Goal: Navigation & Orientation: Find specific page/section

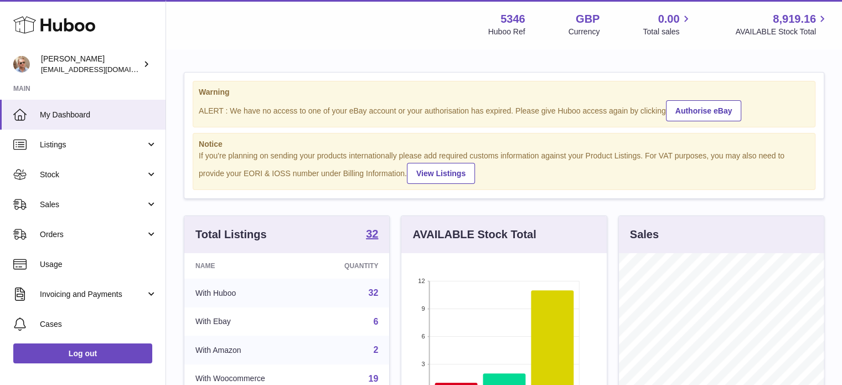
scroll to position [173, 208]
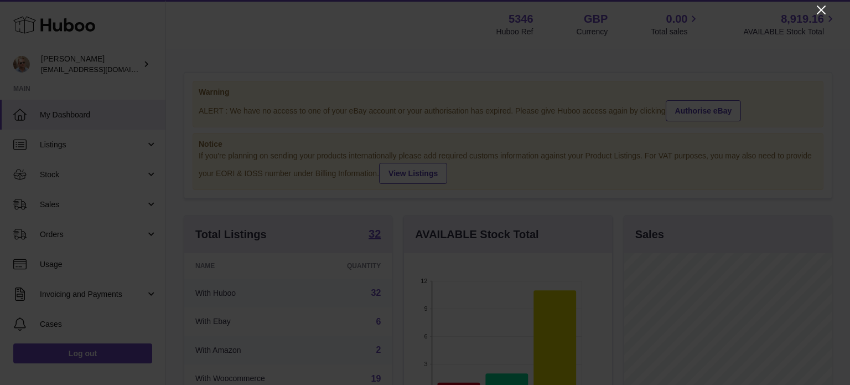
click at [825, 9] on icon "Close" at bounding box center [821, 9] width 13 height 13
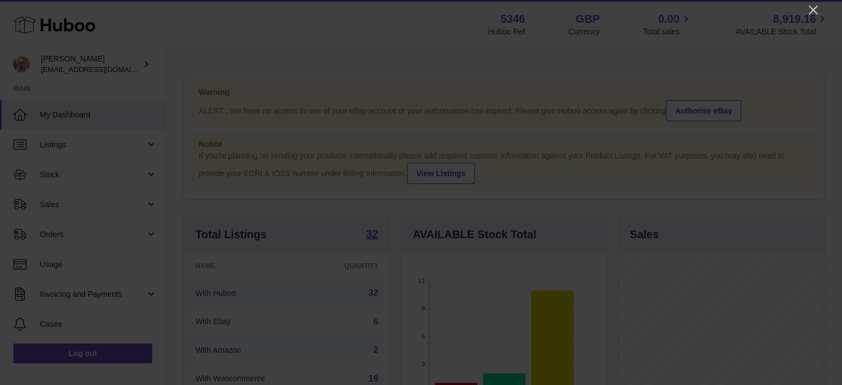
scroll to position [553226, 553193]
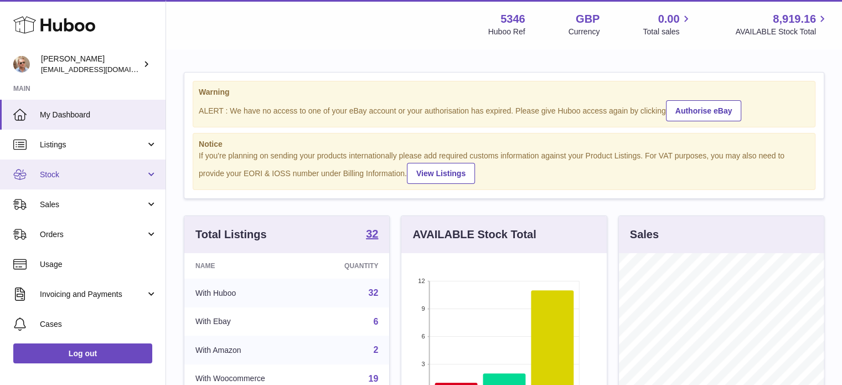
click at [55, 178] on span "Stock" at bounding box center [93, 174] width 106 height 11
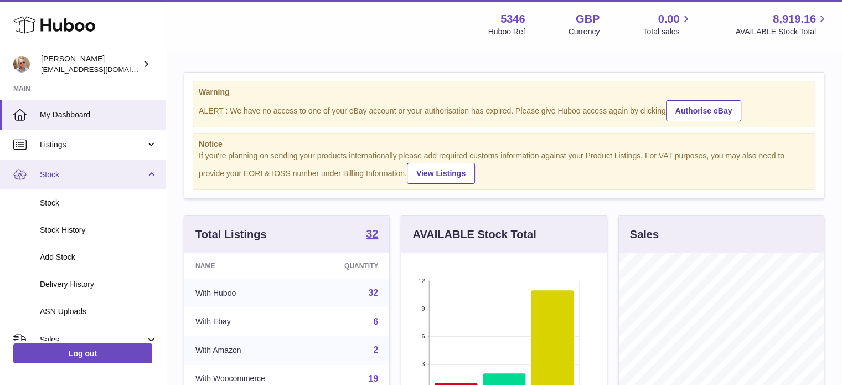
click at [57, 172] on span "Stock" at bounding box center [93, 174] width 106 height 11
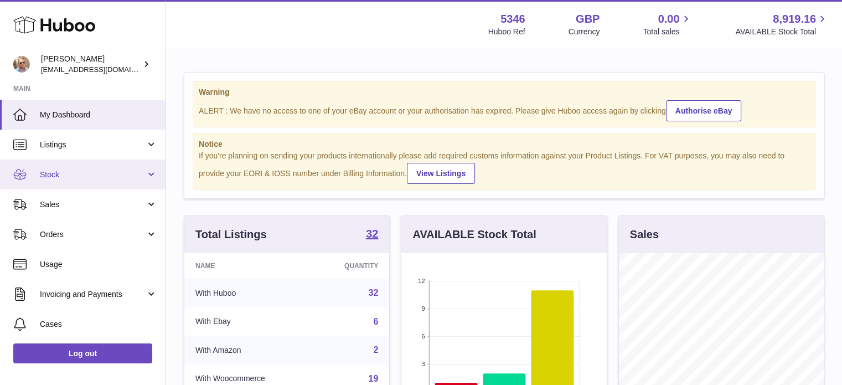
click at [58, 175] on span "Stock" at bounding box center [93, 174] width 106 height 11
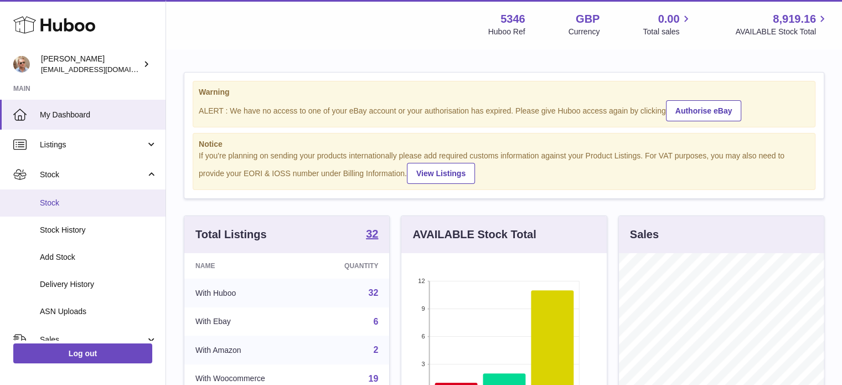
click at [53, 196] on link "Stock" at bounding box center [82, 202] width 165 height 27
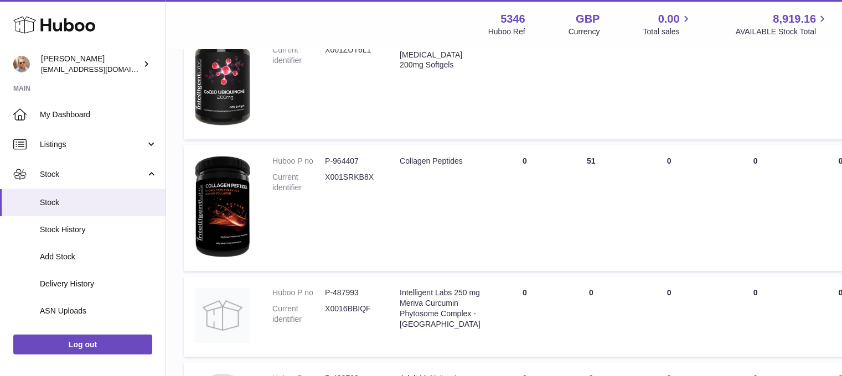
scroll to position [617, 0]
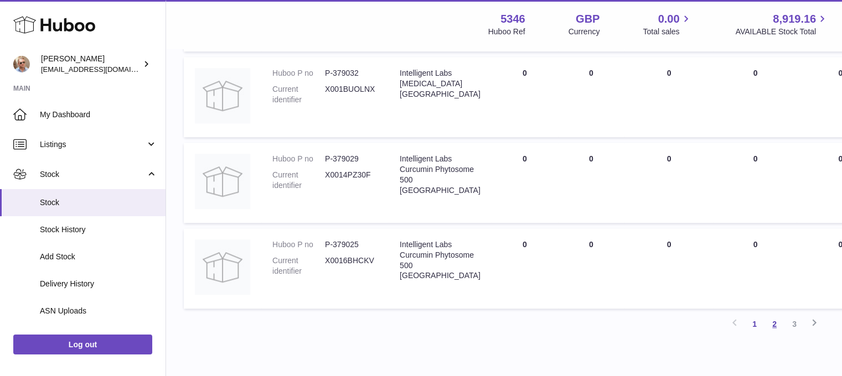
click at [777, 327] on link "2" at bounding box center [774, 324] width 20 height 20
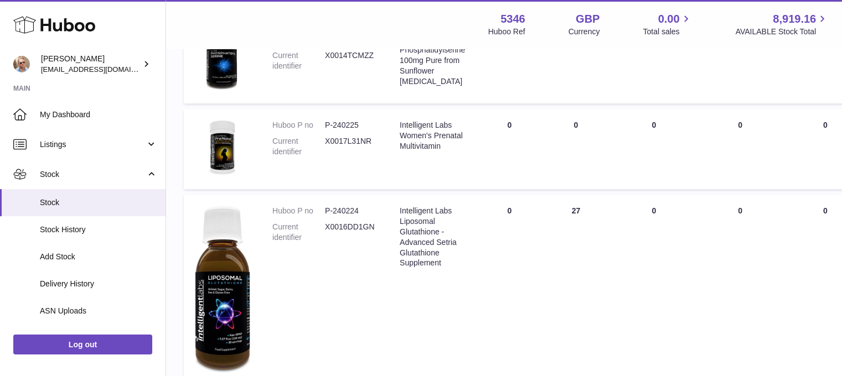
scroll to position [935, 0]
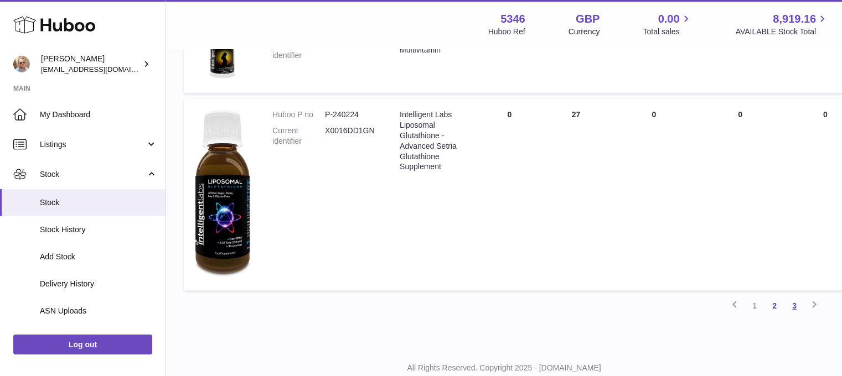
click at [795, 303] on link "3" at bounding box center [794, 306] width 20 height 20
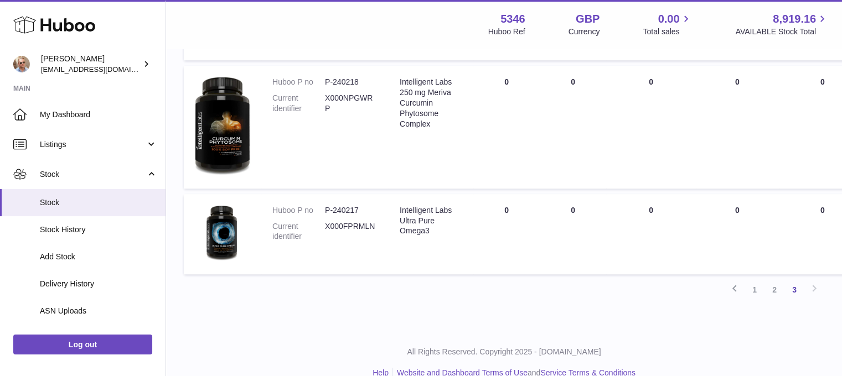
scroll to position [713, 0]
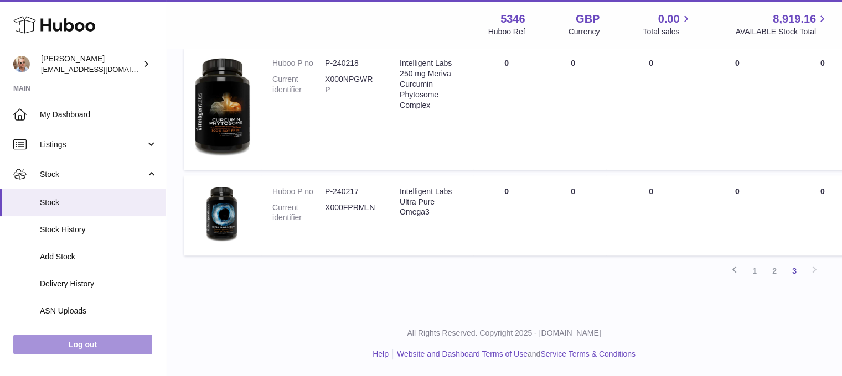
click at [72, 355] on link "Log out" at bounding box center [82, 345] width 139 height 20
